Goal: Task Accomplishment & Management: Use online tool/utility

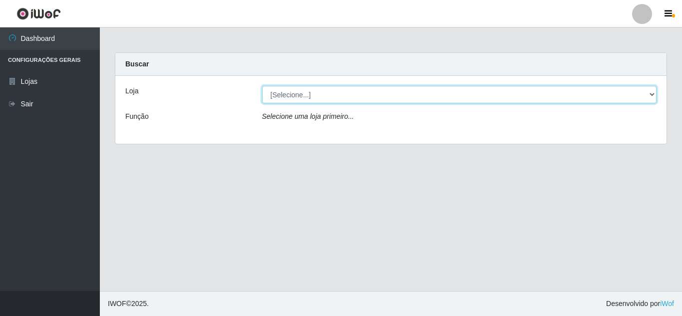
click at [472, 98] on select "[Selecione...] Queiroz Atacadão - [GEOGRAPHIC_DATA]" at bounding box center [459, 94] width 395 height 17
select select "225"
click at [262, 86] on select "[Selecione...] Queiroz Atacadão - [GEOGRAPHIC_DATA]" at bounding box center [459, 94] width 395 height 17
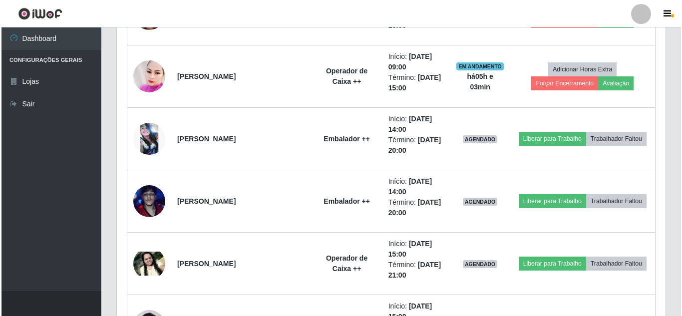
scroll to position [803, 0]
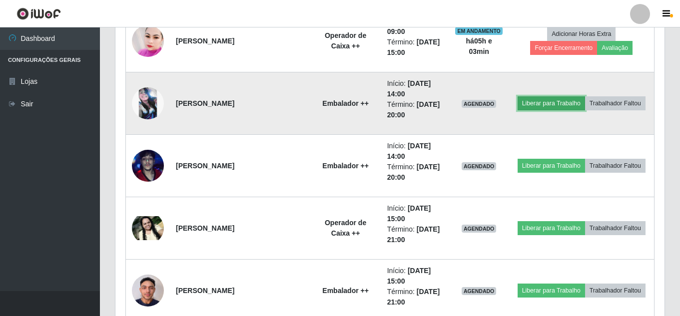
click at [551, 109] on button "Liberar para Trabalho" at bounding box center [551, 103] width 67 height 14
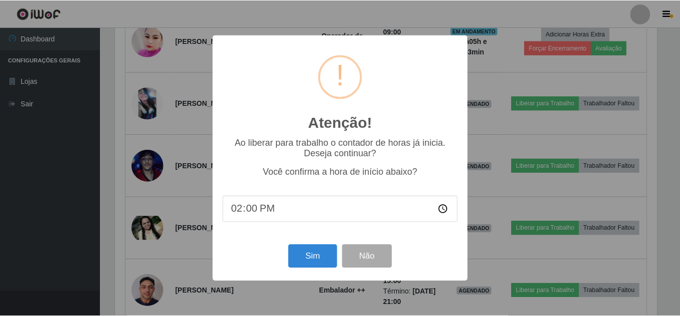
scroll to position [207, 544]
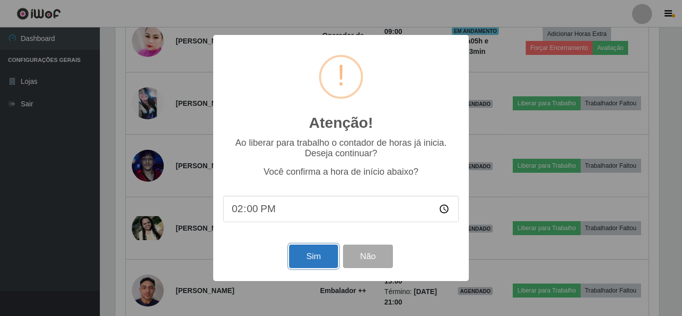
click at [320, 253] on button "Sim" at bounding box center [313, 256] width 48 height 23
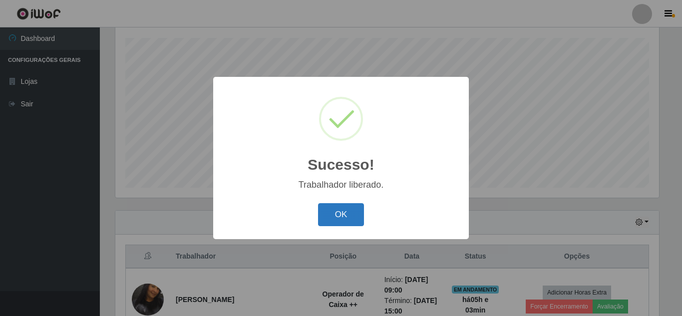
click at [341, 215] on button "OK" at bounding box center [341, 214] width 46 height 23
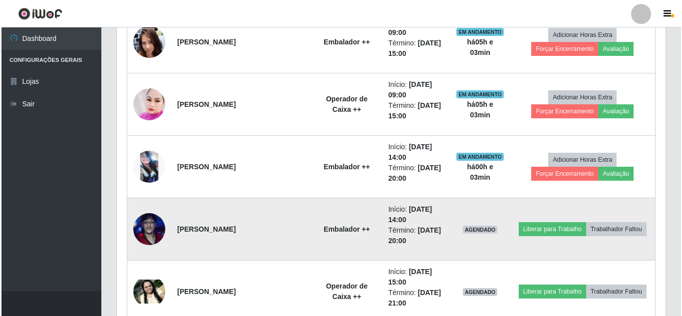
scroll to position [765, 0]
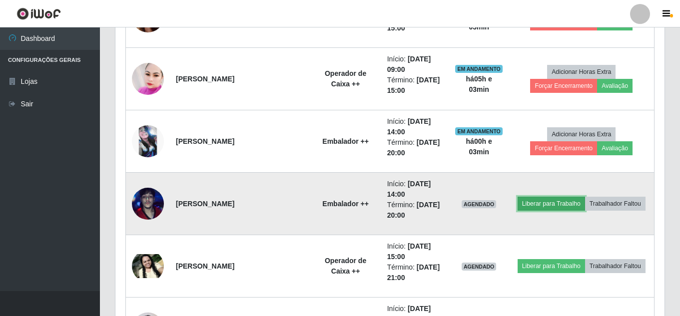
click at [537, 209] on button "Liberar para Trabalho" at bounding box center [551, 204] width 67 height 14
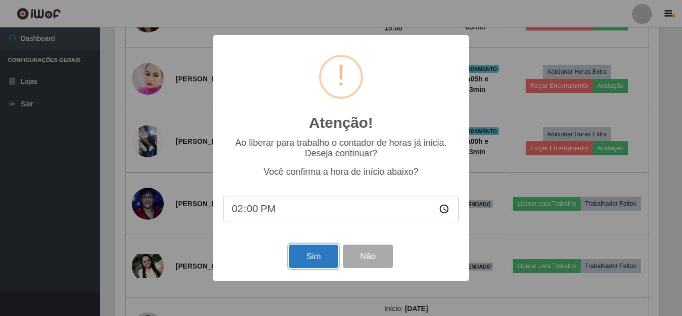
click at [326, 256] on button "Sim" at bounding box center [313, 256] width 48 height 23
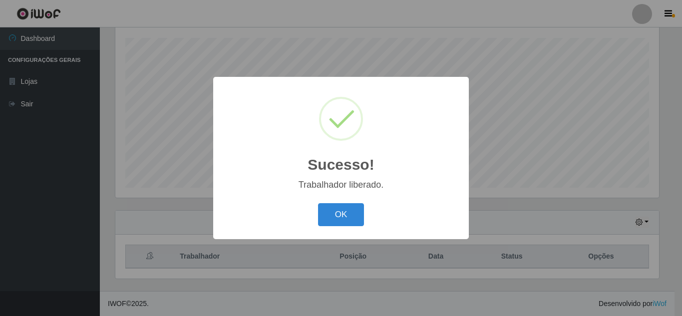
click at [318, 203] on button "OK" at bounding box center [341, 214] width 46 height 23
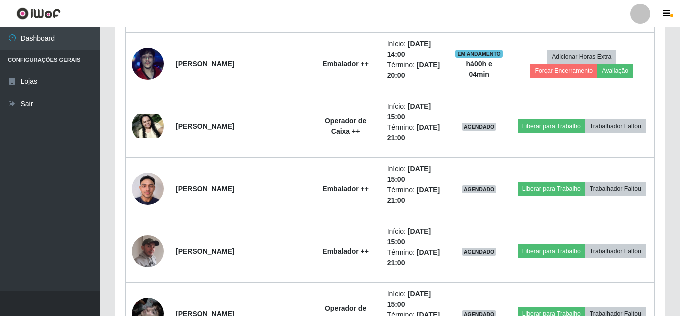
scroll to position [910, 0]
